Goal: Task Accomplishment & Management: Manage account settings

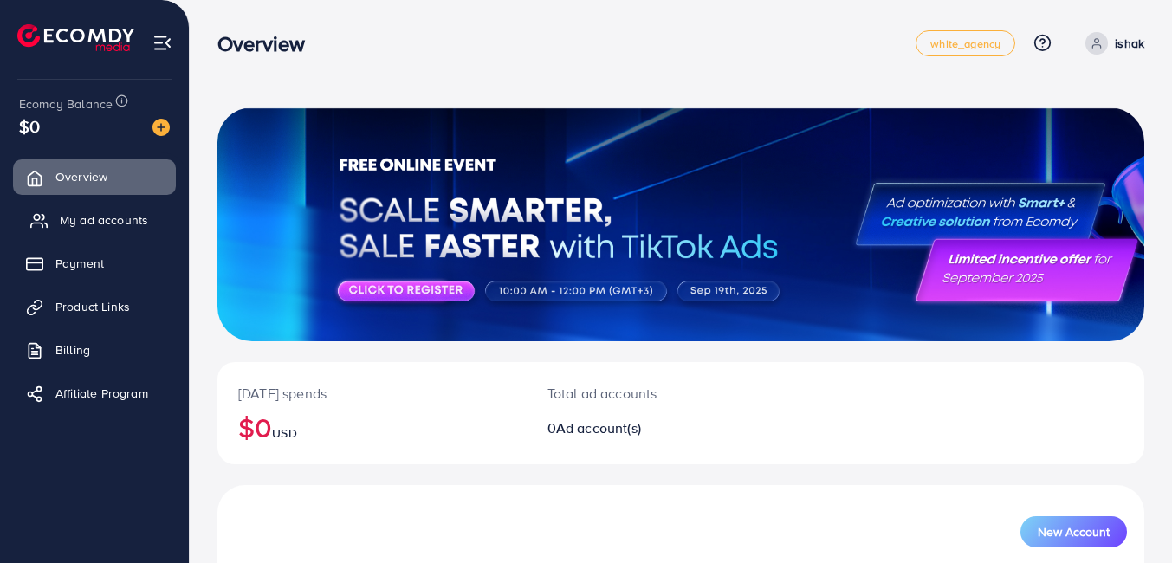
click at [100, 230] on link "My ad accounts" at bounding box center [94, 220] width 163 height 35
click at [90, 231] on link "My ad accounts" at bounding box center [94, 220] width 163 height 35
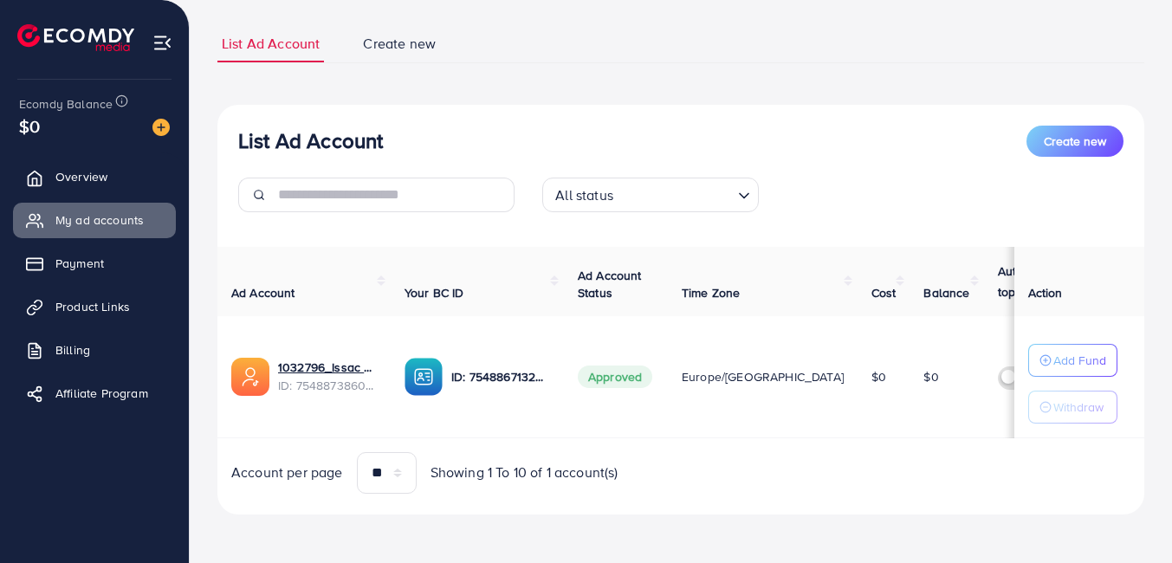
scroll to position [0, 114]
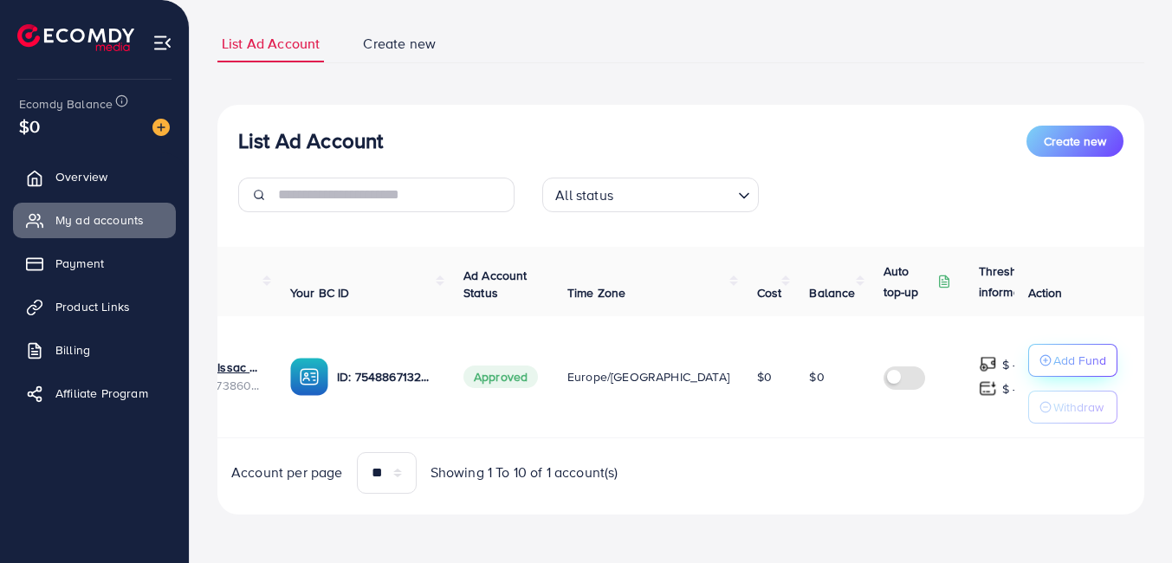
click at [1064, 344] on button "Add Fund" at bounding box center [1072, 360] width 89 height 33
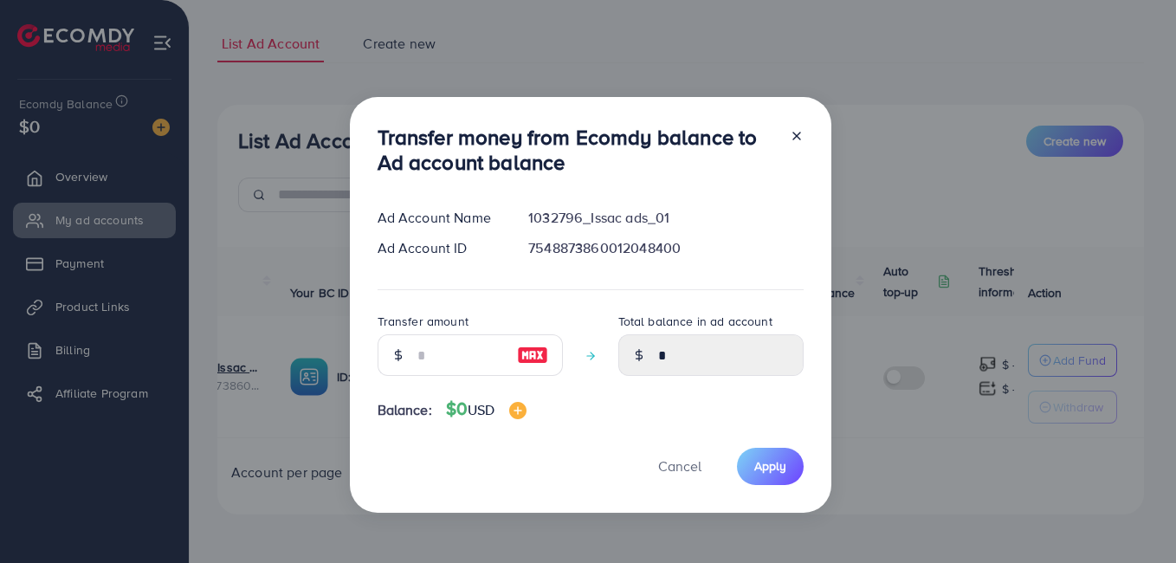
click at [527, 352] on img at bounding box center [532, 355] width 31 height 21
type input "*"
type input "****"
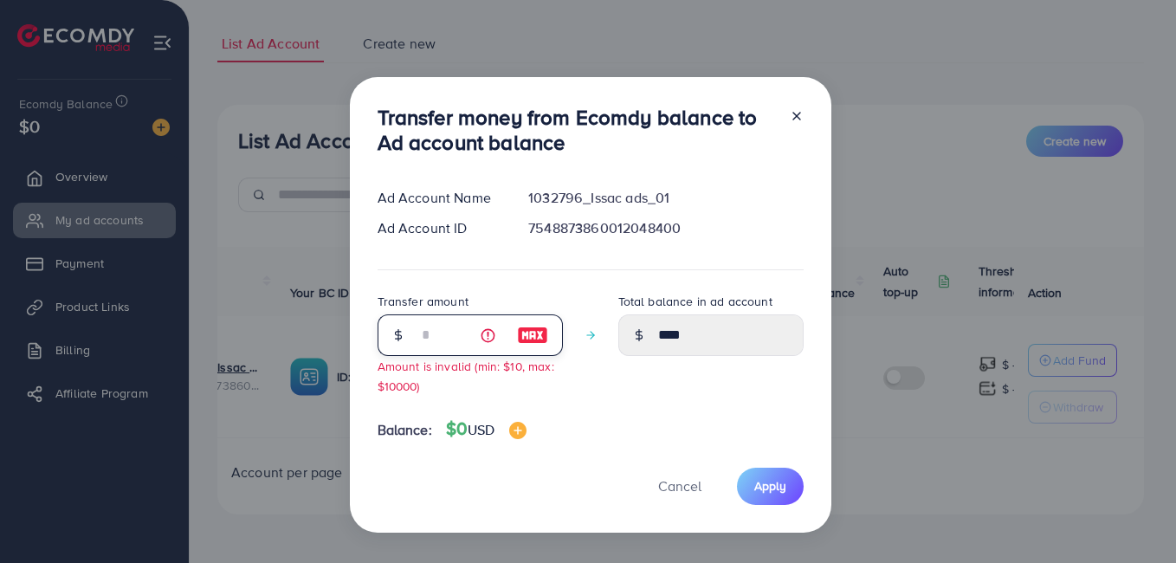
click at [450, 339] on input "*" at bounding box center [460, 335] width 87 height 42
type input "*"
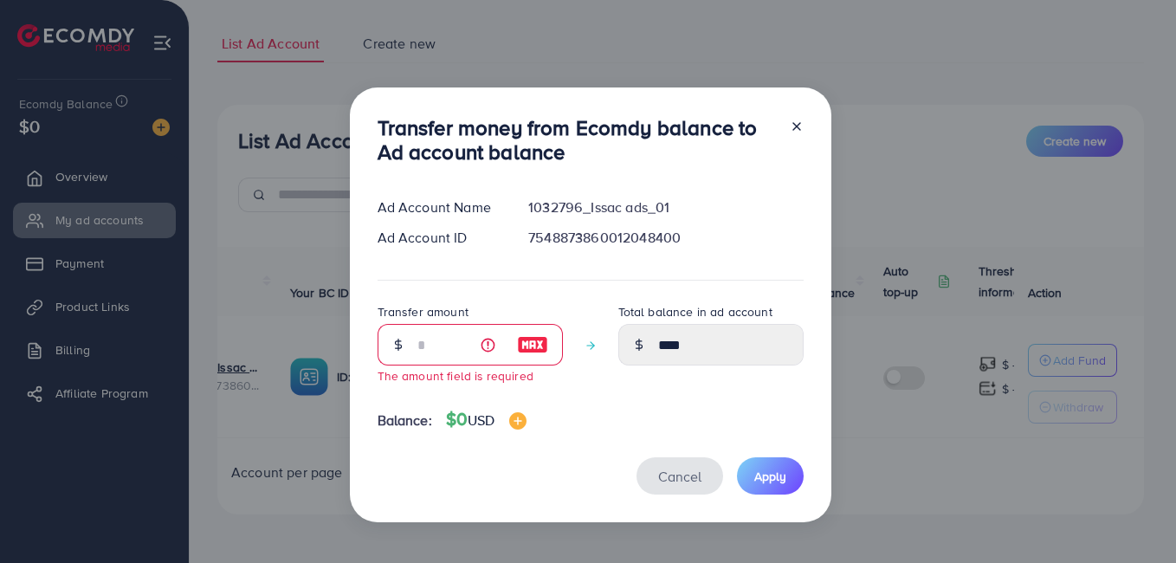
click at [675, 482] on span "Cancel" at bounding box center [679, 476] width 43 height 19
type input "*"
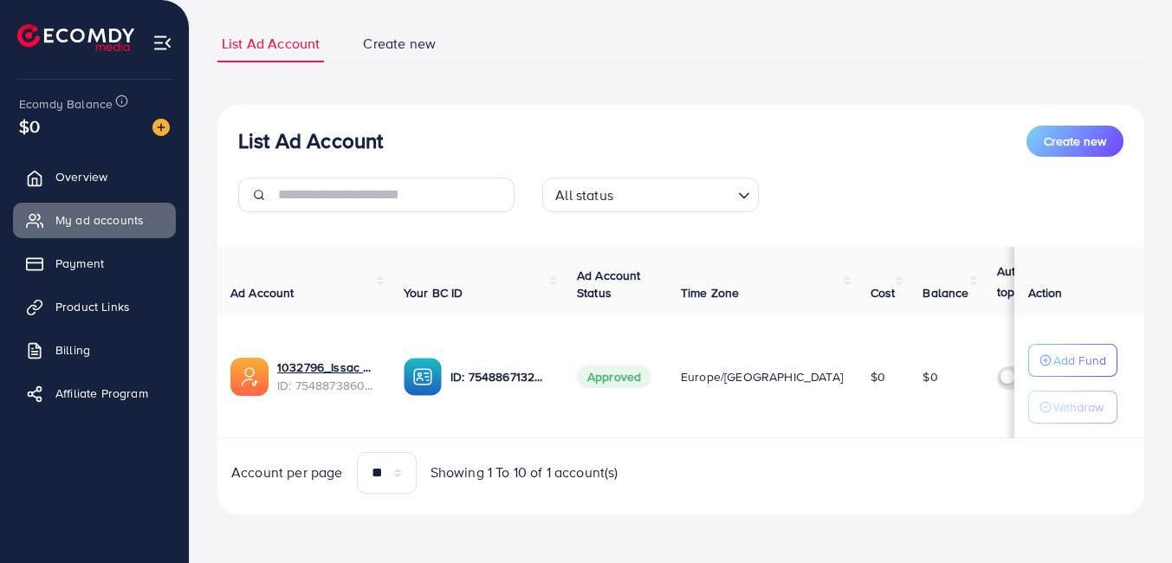
scroll to position [0, 0]
click at [107, 254] on link "Payment" at bounding box center [94, 263] width 163 height 35
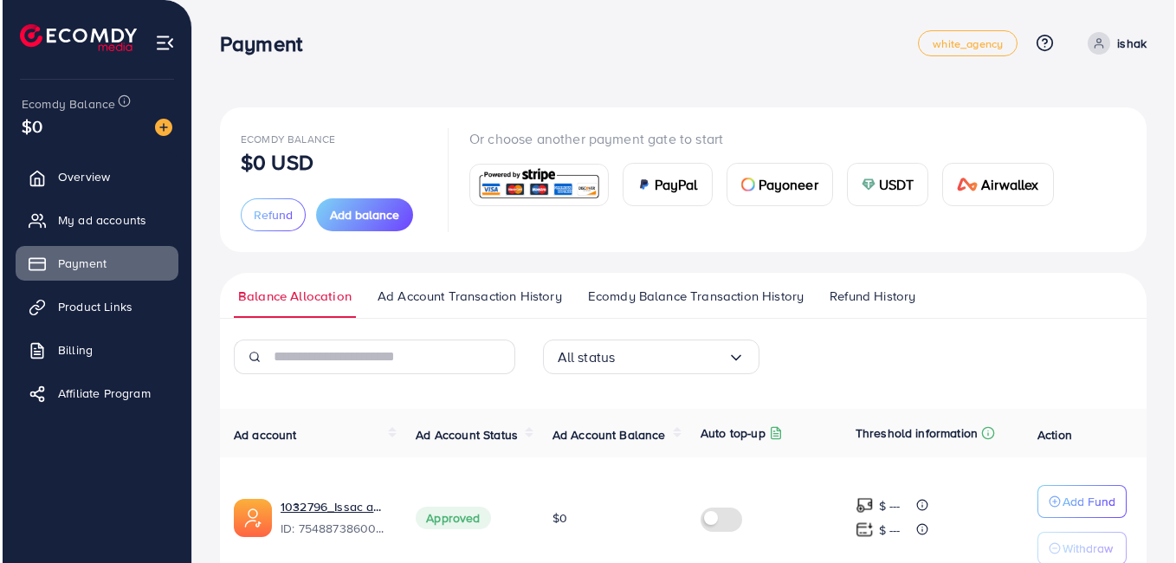
scroll to position [89, 0]
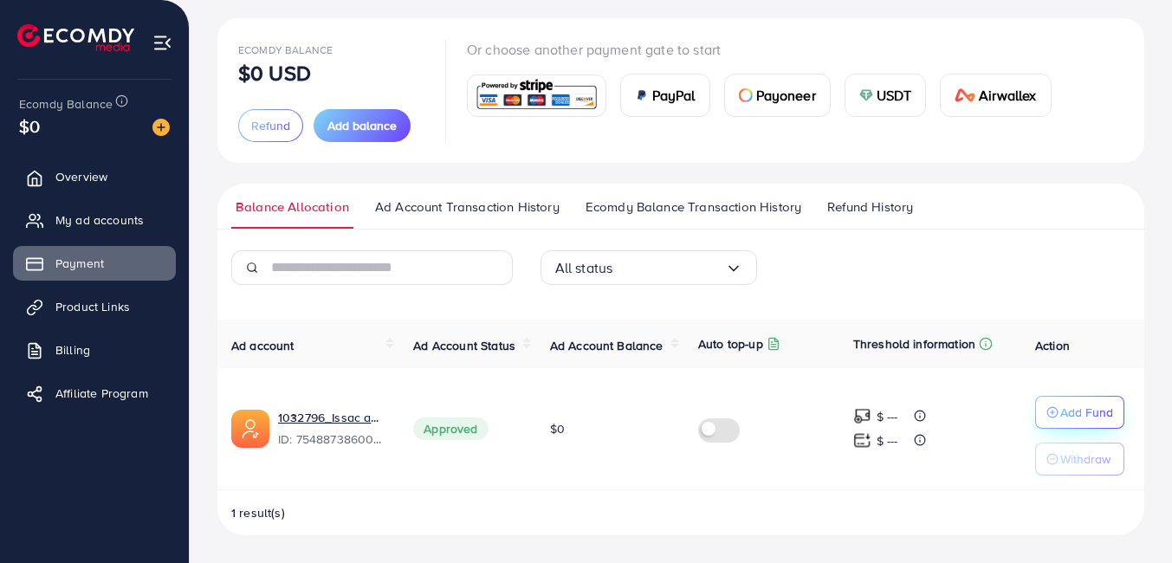
click at [1063, 408] on p "Add Fund" at bounding box center [1086, 412] width 53 height 21
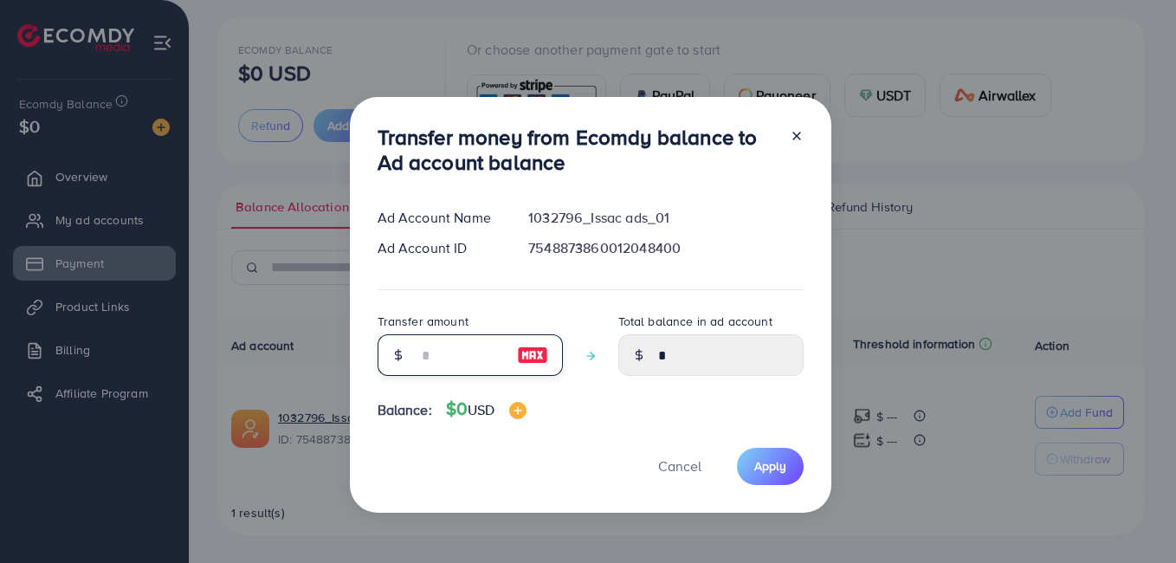
click at [450, 366] on input "number" at bounding box center [460, 355] width 87 height 42
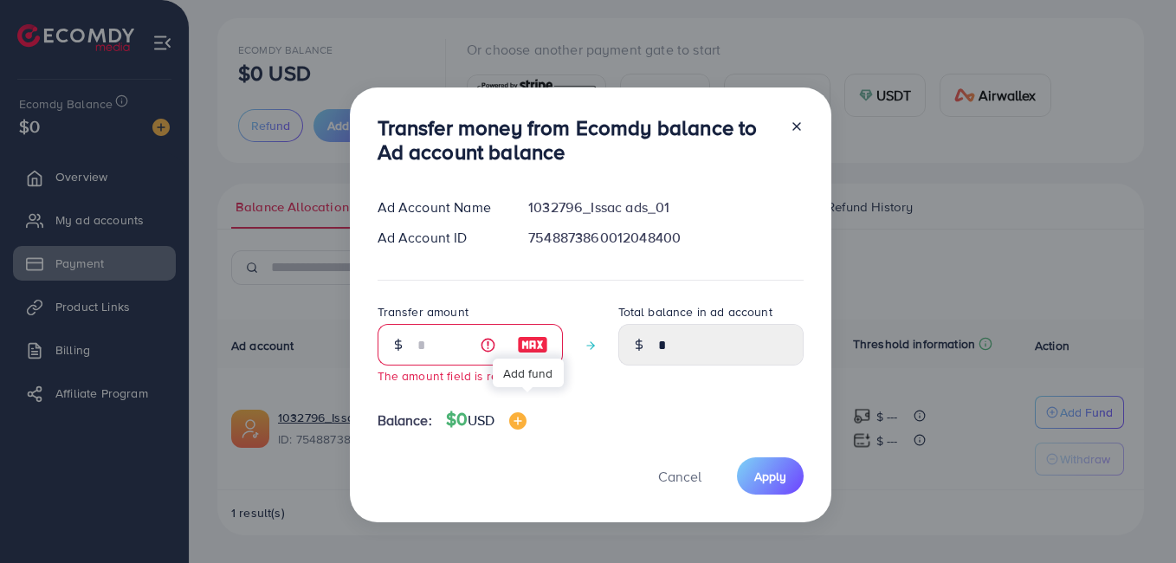
click at [522, 410] on div "Transfer money from Ecomdy balance to Ad account balance Ad Account Name 103279…" at bounding box center [591, 305] width 482 height 436
click at [522, 419] on img at bounding box center [517, 420] width 17 height 17
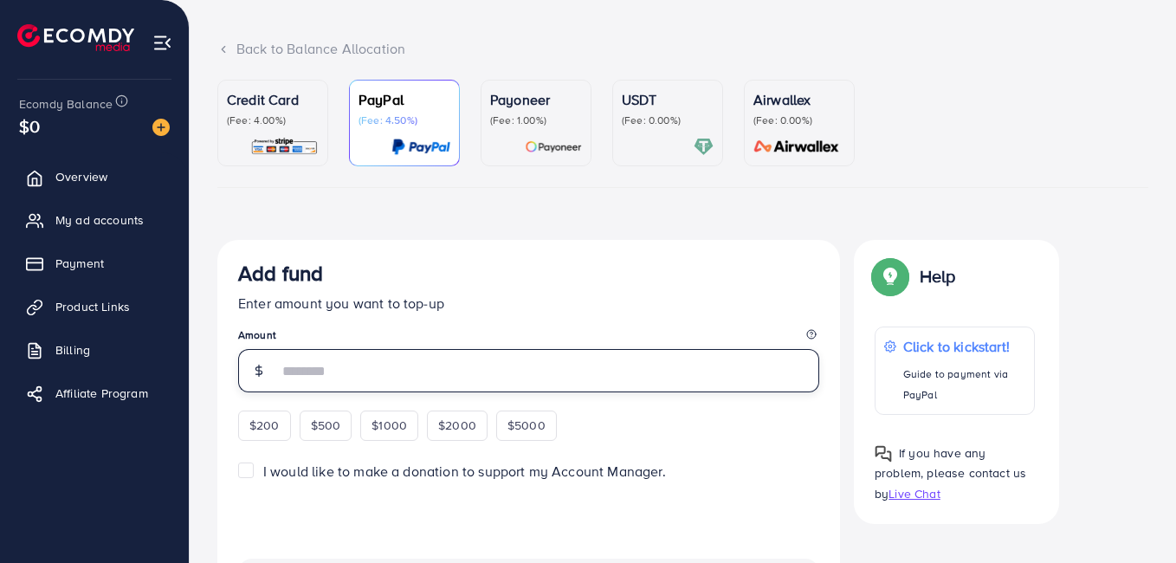
click at [389, 349] on input "number" at bounding box center [548, 370] width 541 height 43
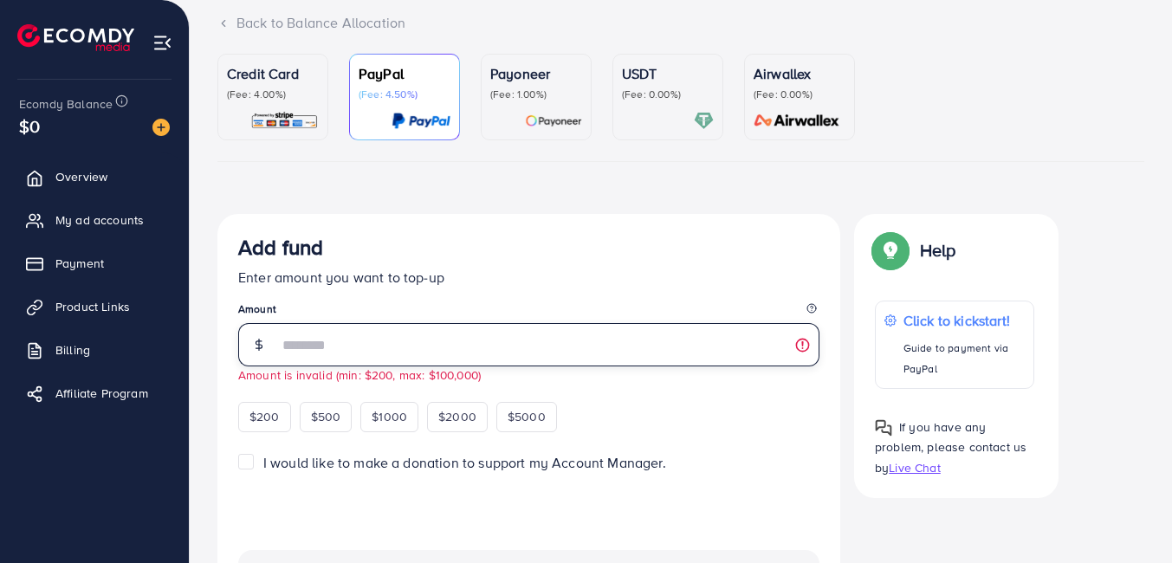
type input "*"
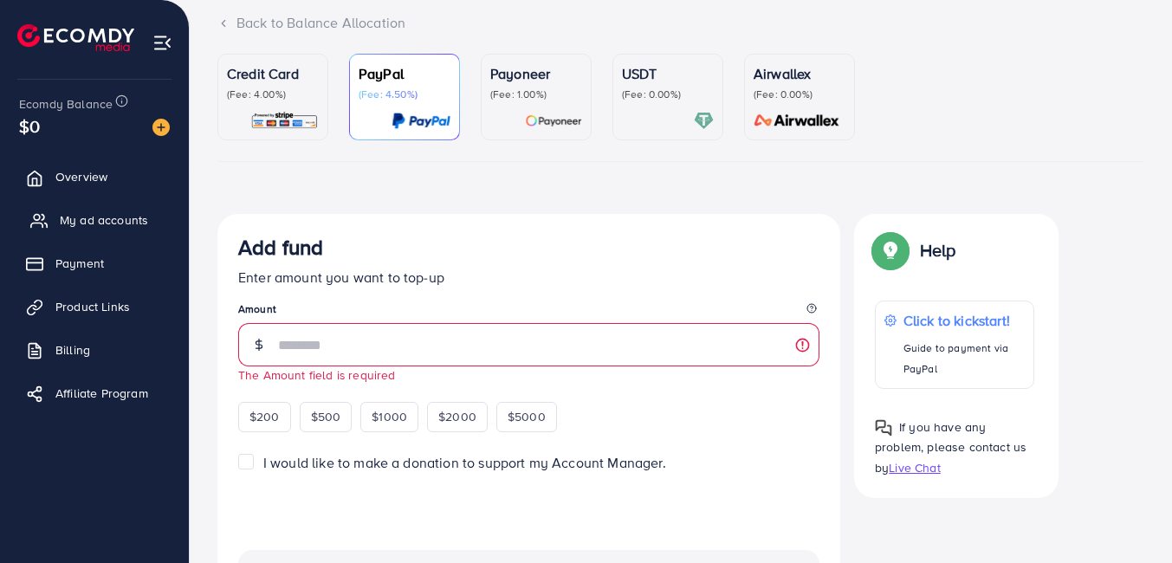
click at [91, 223] on span "My ad accounts" at bounding box center [104, 219] width 88 height 17
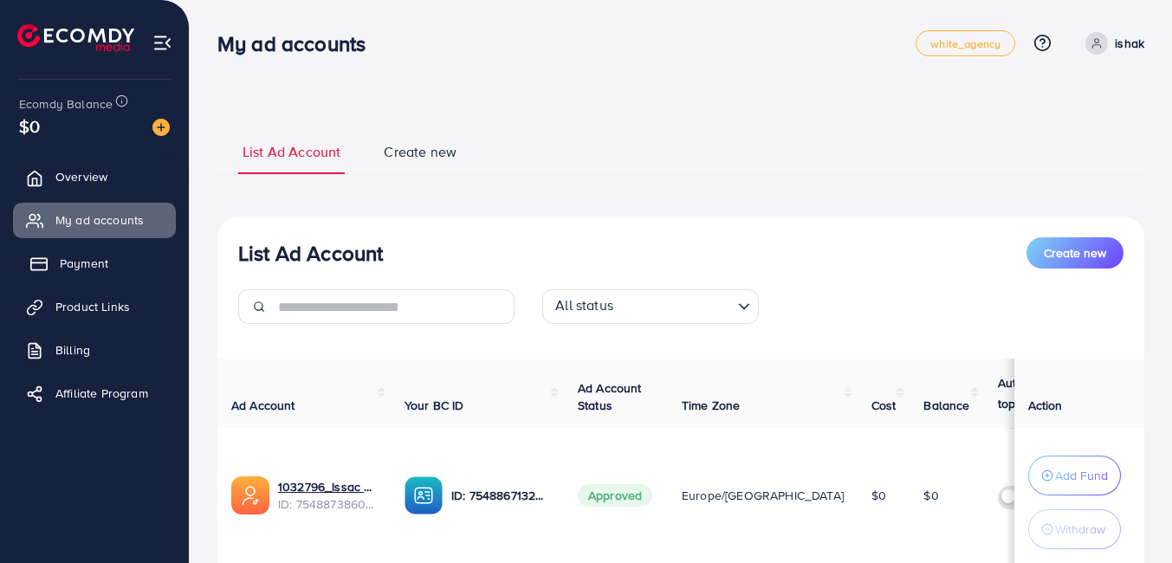
click at [85, 268] on span "Payment" at bounding box center [84, 263] width 49 height 17
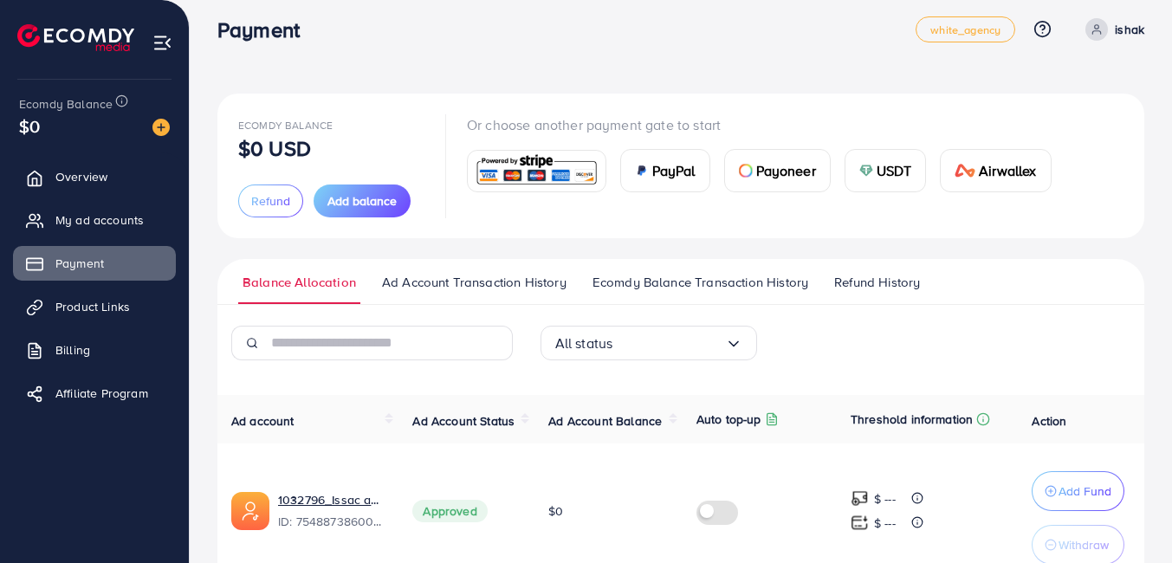
scroll to position [103, 0]
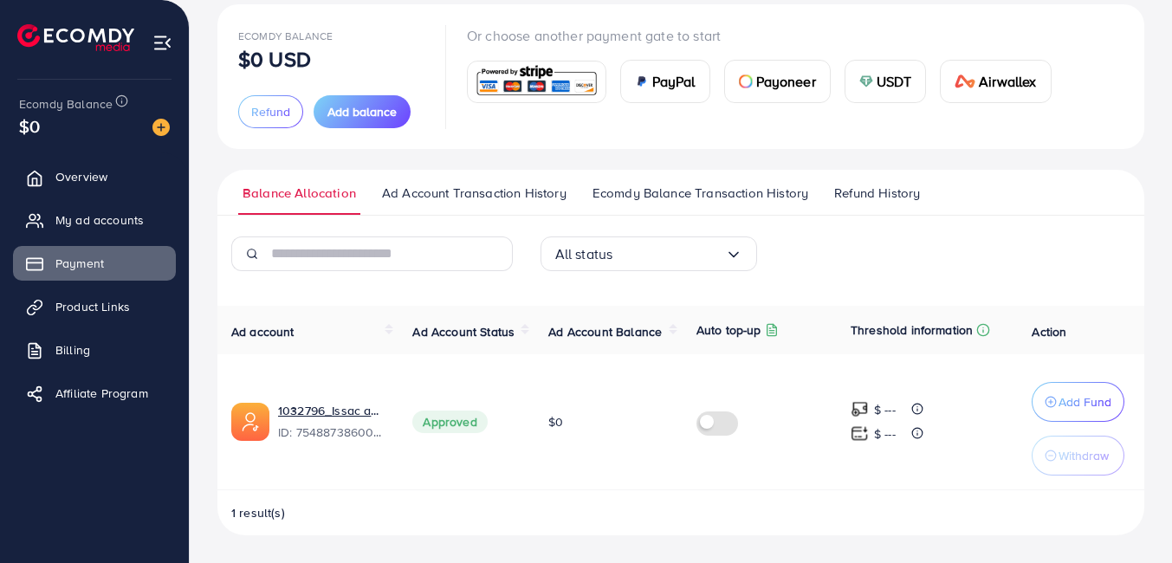
click at [558, 425] on span "$0" at bounding box center [555, 421] width 15 height 17
drag, startPoint x: 558, startPoint y: 425, endPoint x: 553, endPoint y: 402, distance: 24.0
click at [553, 402] on td "$0" at bounding box center [608, 422] width 148 height 136
